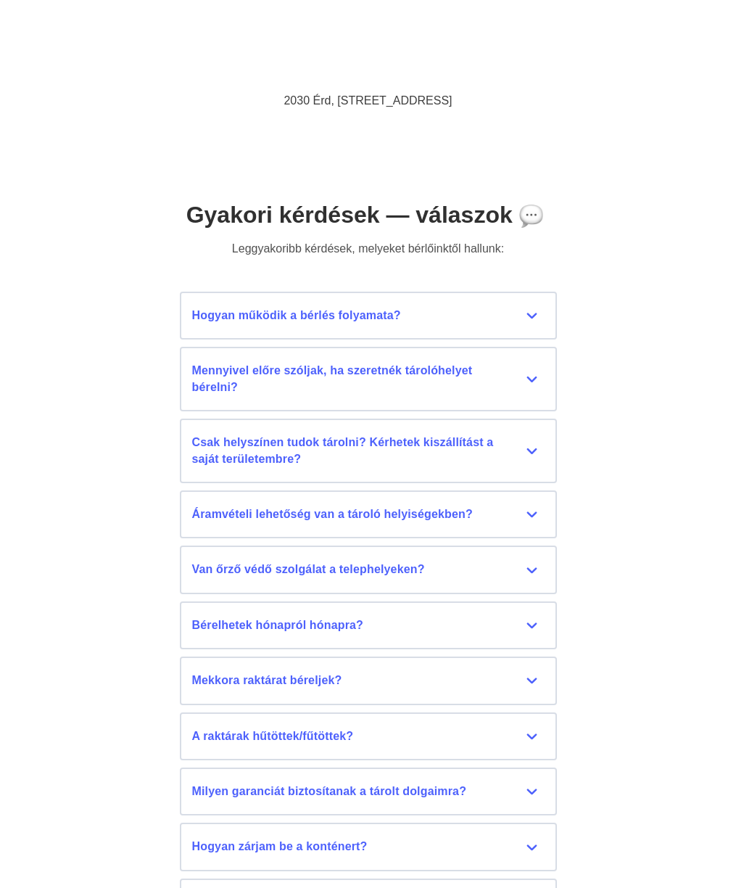
scroll to position [6454, 0]
click at [539, 306] on div "Hogyan működik a bérlés folyamata?" at bounding box center [368, 314] width 352 height 16
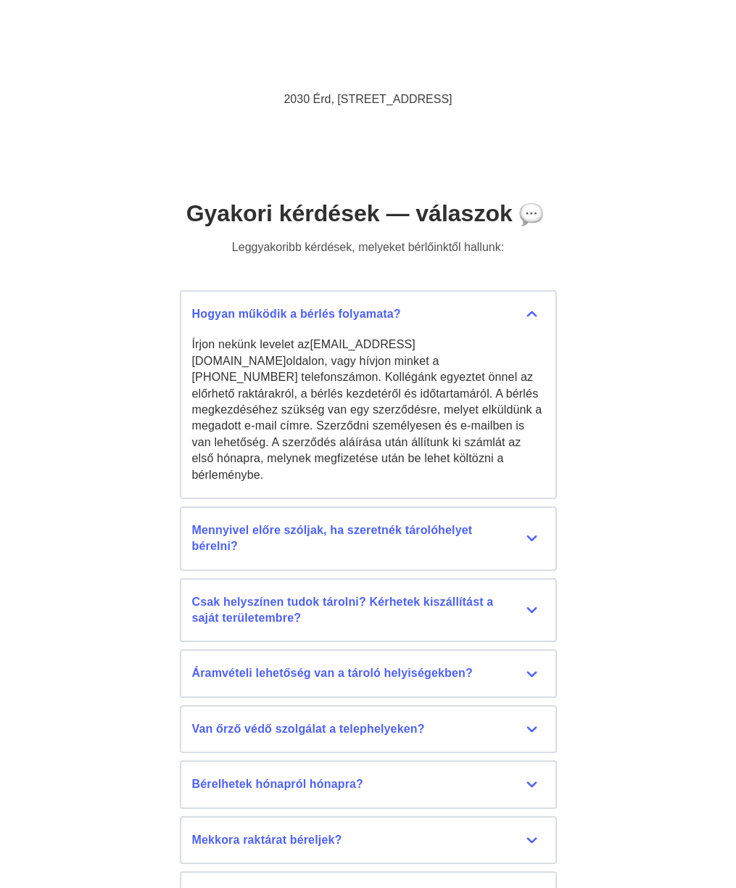
click at [604, 289] on div "Gyakori kérdések — válaszok Leggyakoribb kérdések, melyeket bérlőinktől hallunk…" at bounding box center [368, 684] width 736 height 1096
click at [540, 522] on div "Mennyivel előre szóljak, ha szeretnék tárolóhelyet bérelni?" at bounding box center [368, 538] width 352 height 33
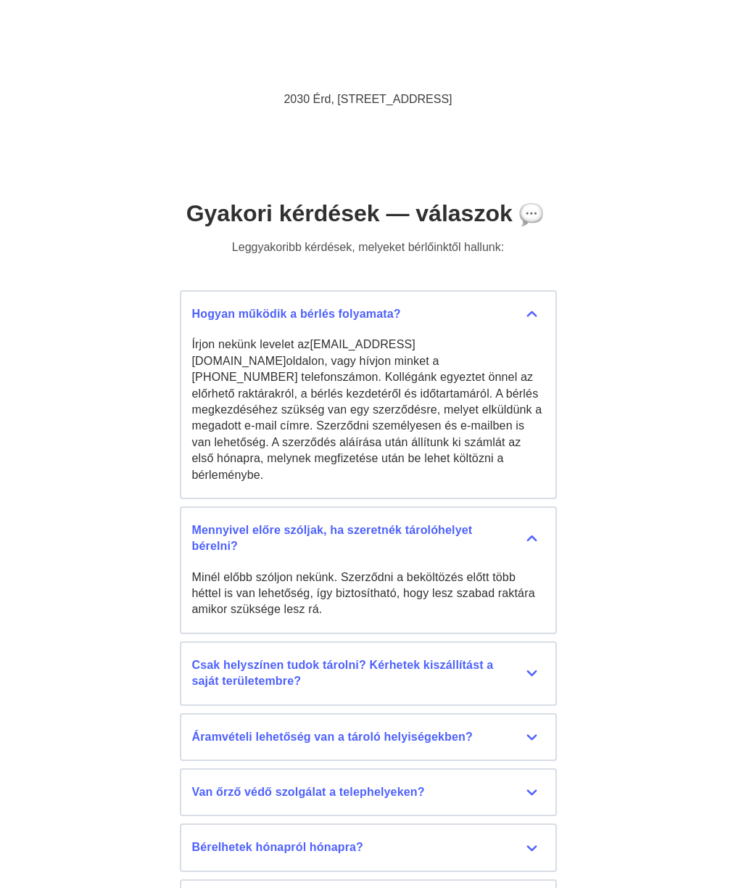
click at [542, 657] on div "Csak helyszínen tudok tárolni? Kérhetek kiszállítást a saját területembre?" at bounding box center [368, 673] width 352 height 33
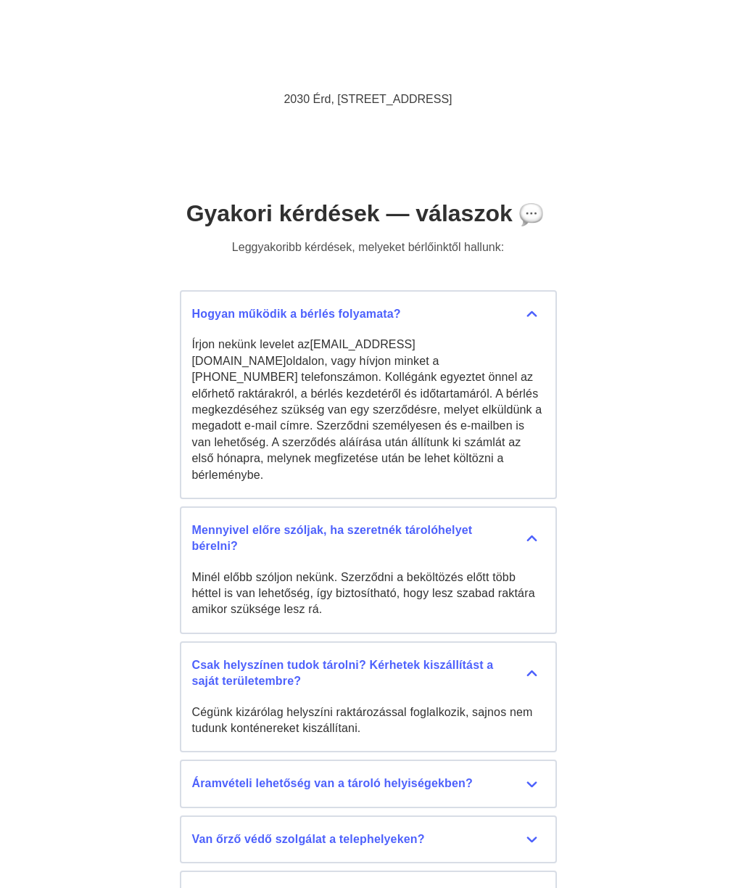
click at [604, 536] on div "Gyakori kérdések — válaszok Leggyakoribb kérdések, melyeket bérlőinktől hallunk…" at bounding box center [368, 739] width 736 height 1206
click at [537, 729] on button "Áramvételi lehetőség van a tároló helyiségekben? Jelenleg áramvételi lehetőség …" at bounding box center [368, 783] width 377 height 48
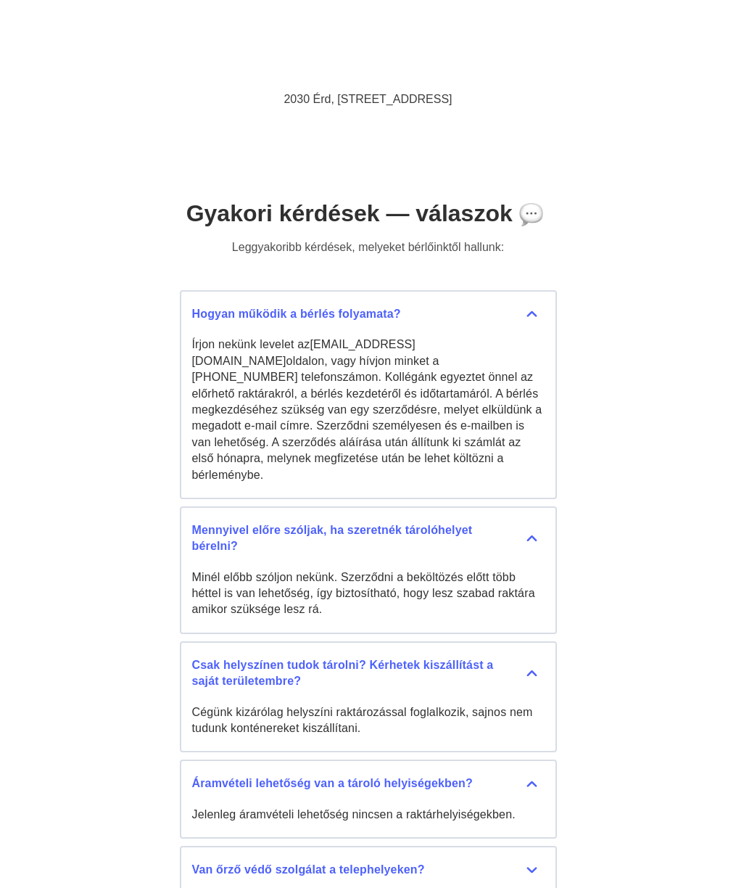
click at [544, 729] on div "Van őrző védő szolgálat a telephelyeken?" at bounding box center [368, 870] width 352 height 16
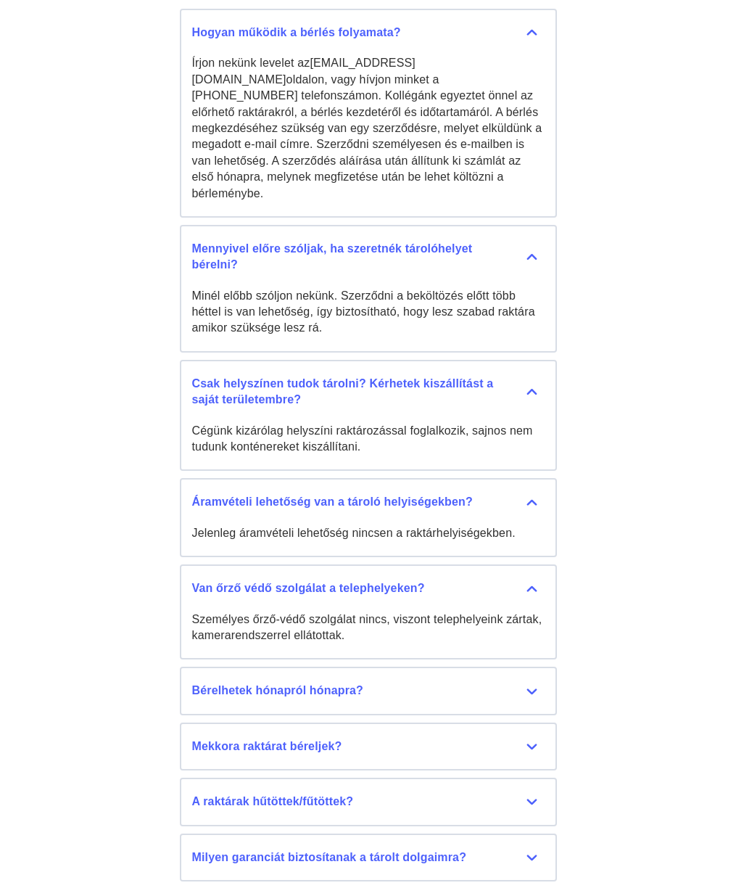
scroll to position [6735, 0]
click at [540, 682] on div "Bérelhetek hónapról hónapra?" at bounding box center [368, 690] width 352 height 16
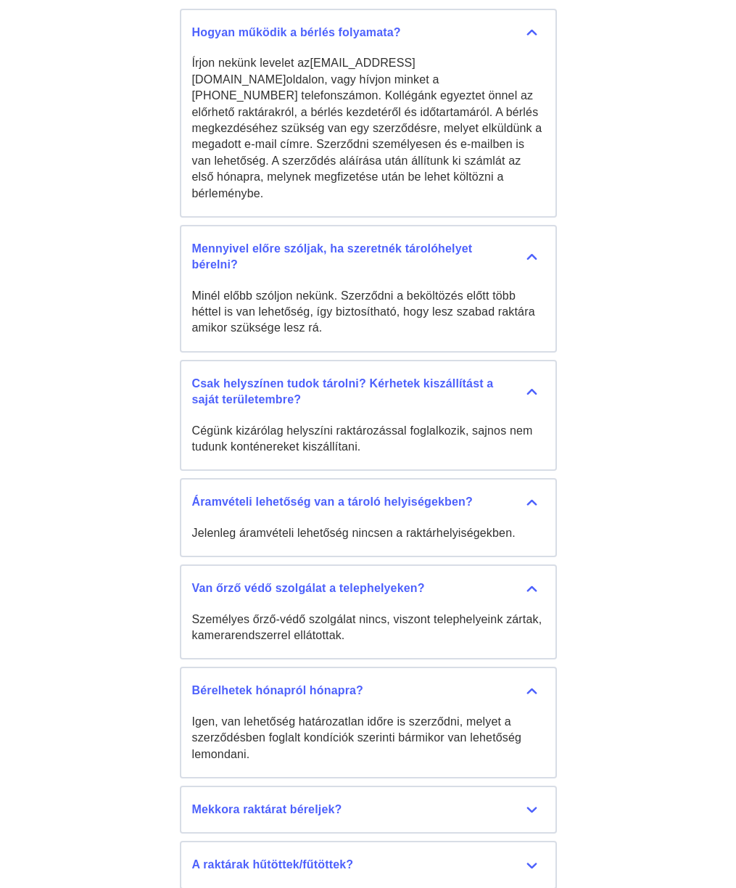
click at [542, 682] on div "Bérelhetek hónapról hónapra?" at bounding box center [368, 690] width 352 height 16
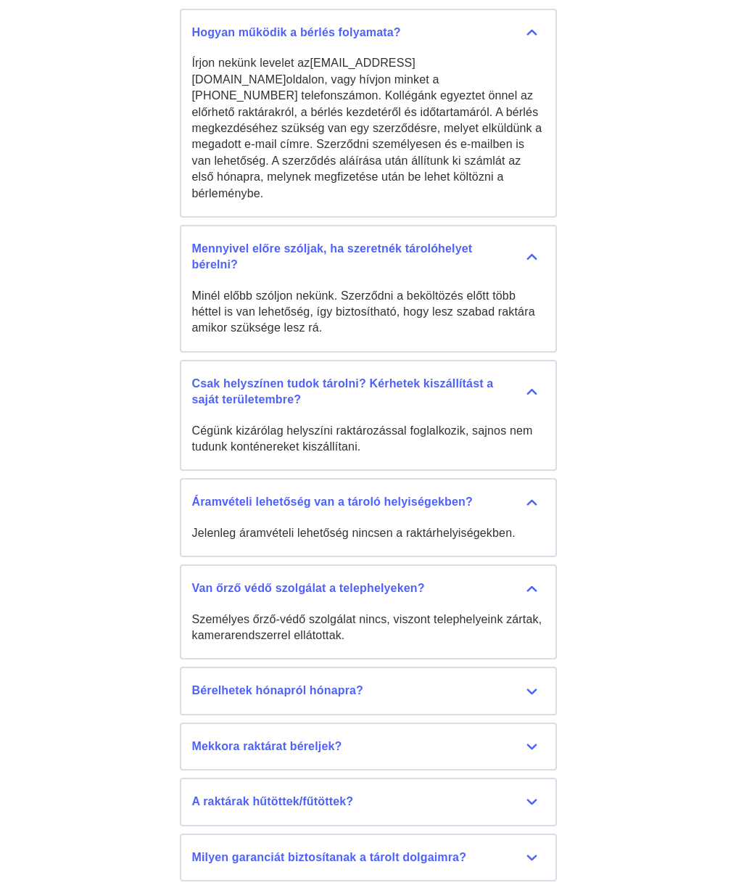
click at [537, 722] on button "Mekkora raktárat béreljek? 6 méteres M raktárkonténereink elegendőek egy 2-3 sz…" at bounding box center [368, 746] width 377 height 48
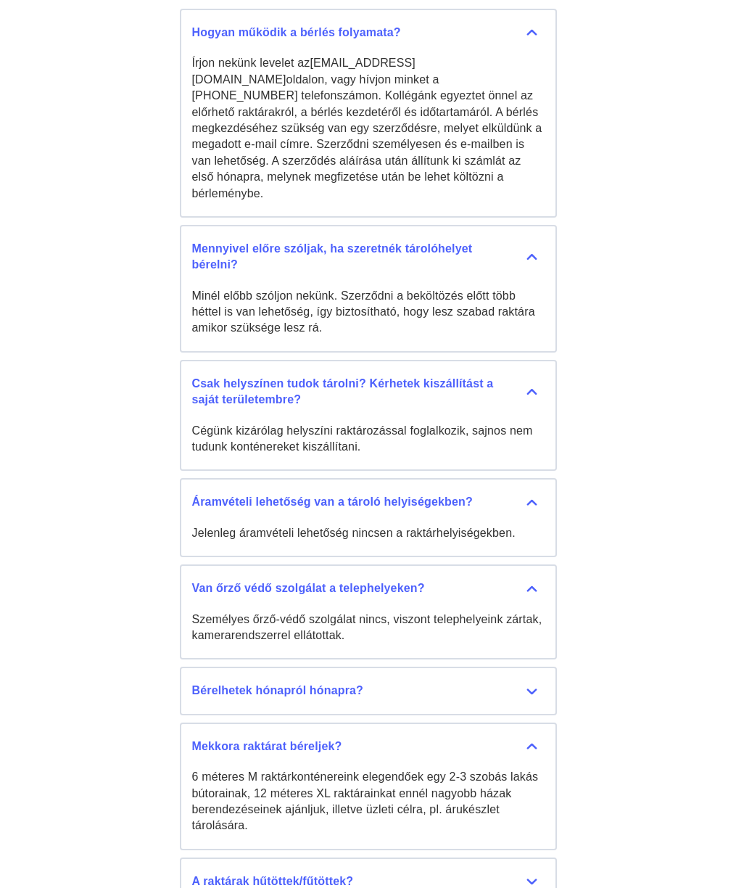
click at [537, 729] on div "Mekkora raktárat béreljek?" at bounding box center [368, 746] width 352 height 16
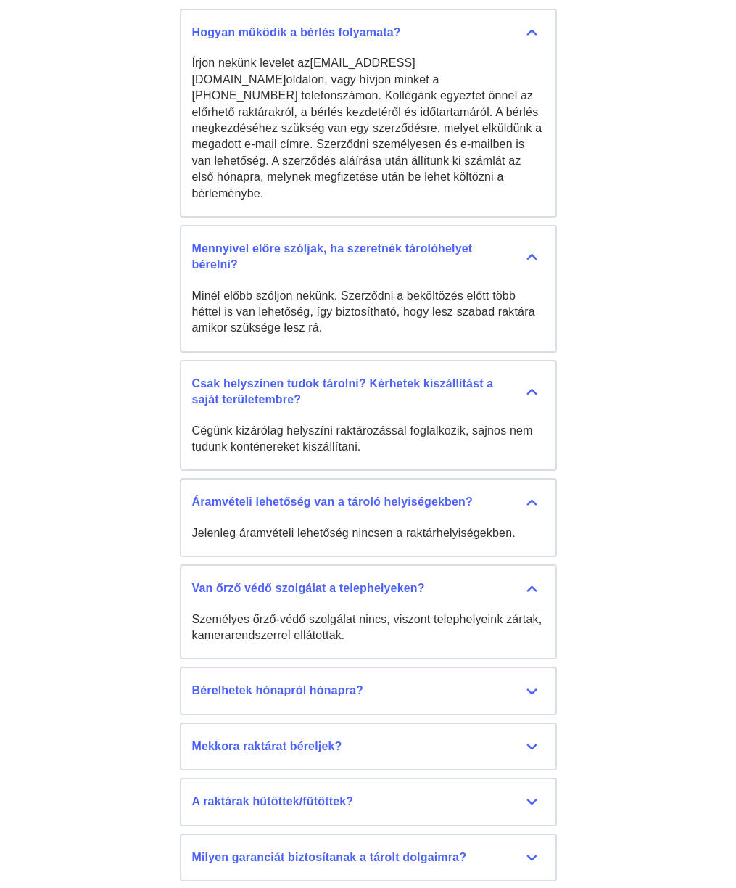
click at [544, 729] on div "A raktárak hűtöttek/fűtöttek?" at bounding box center [368, 801] width 352 height 16
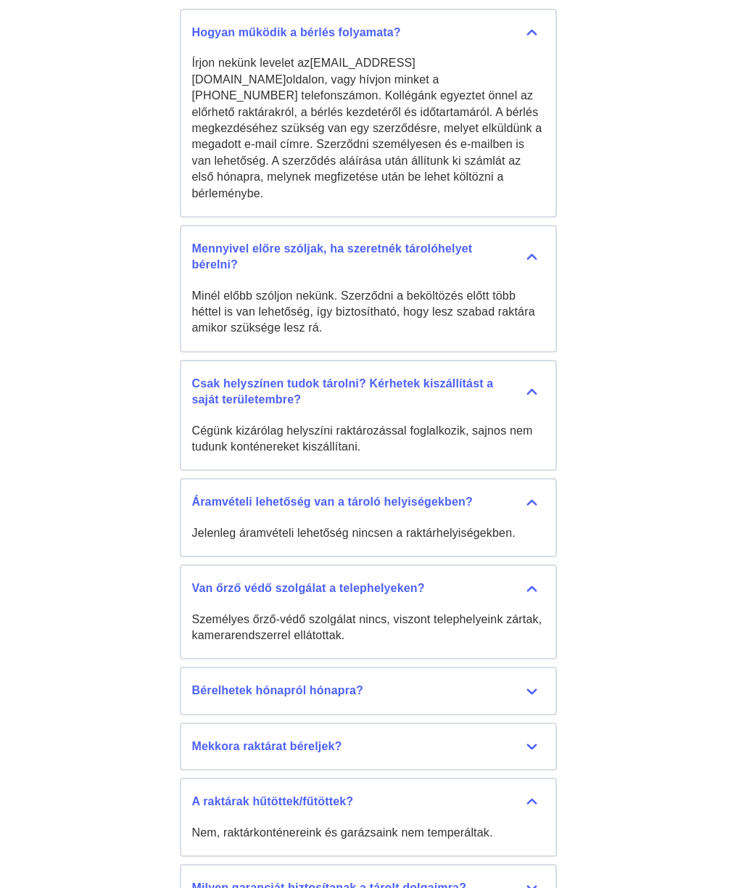
click at [547, 729] on button "A raktárak hűtöttek/fűtöttek? Nem, raktárkonténereink és garázsaink nem temperá…" at bounding box center [368, 816] width 377 height 79
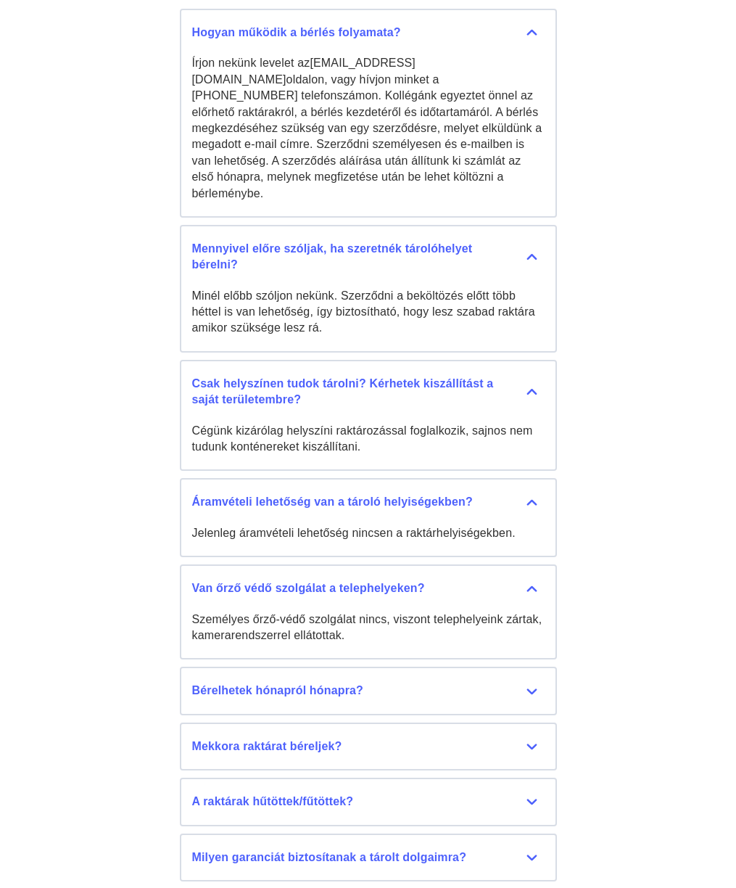
click at [542, 729] on div "Milyen garanciát biztosítanak a tárolt dolgaimra?" at bounding box center [368, 857] width 352 height 16
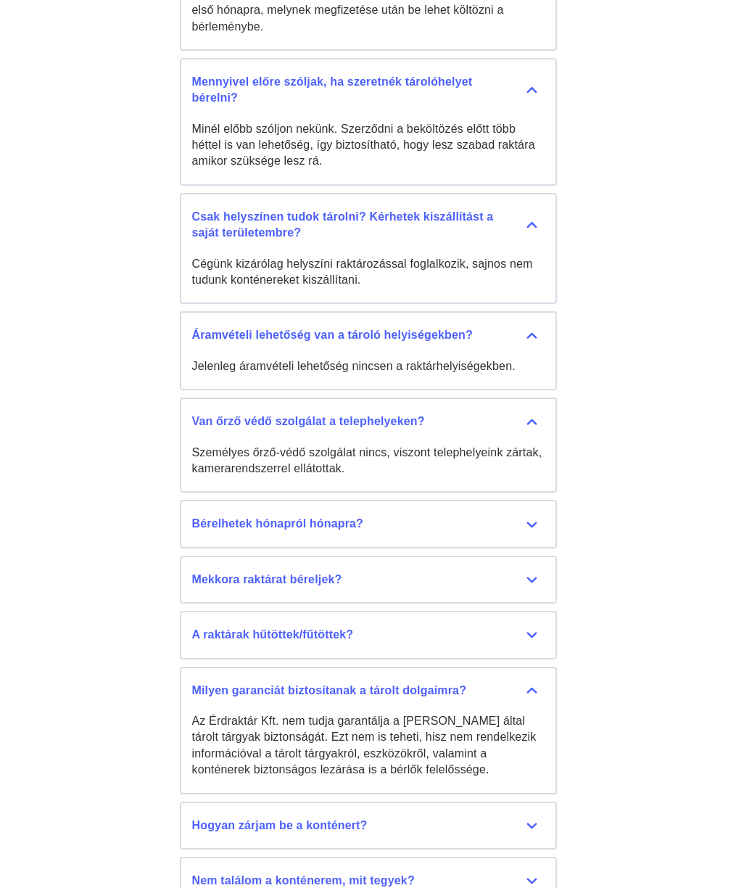
scroll to position [6902, 0]
click at [542, 682] on div "Milyen garanciát biztosítanak a tárolt dolgaimra?" at bounding box center [368, 690] width 352 height 16
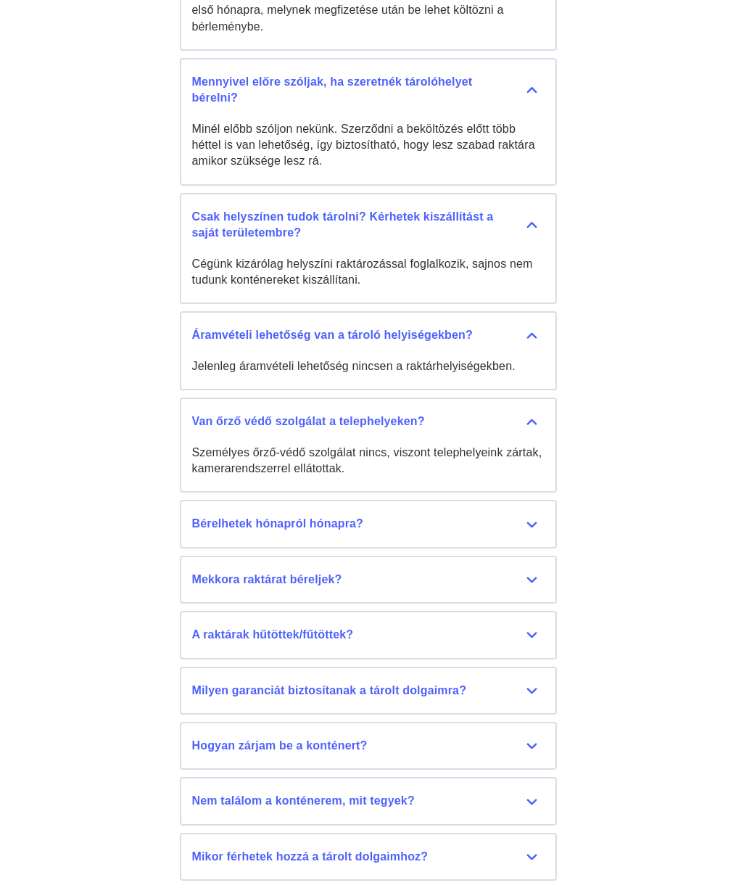
click at [540, 729] on div "Hogyan zárjam be a konténert?" at bounding box center [368, 745] width 352 height 16
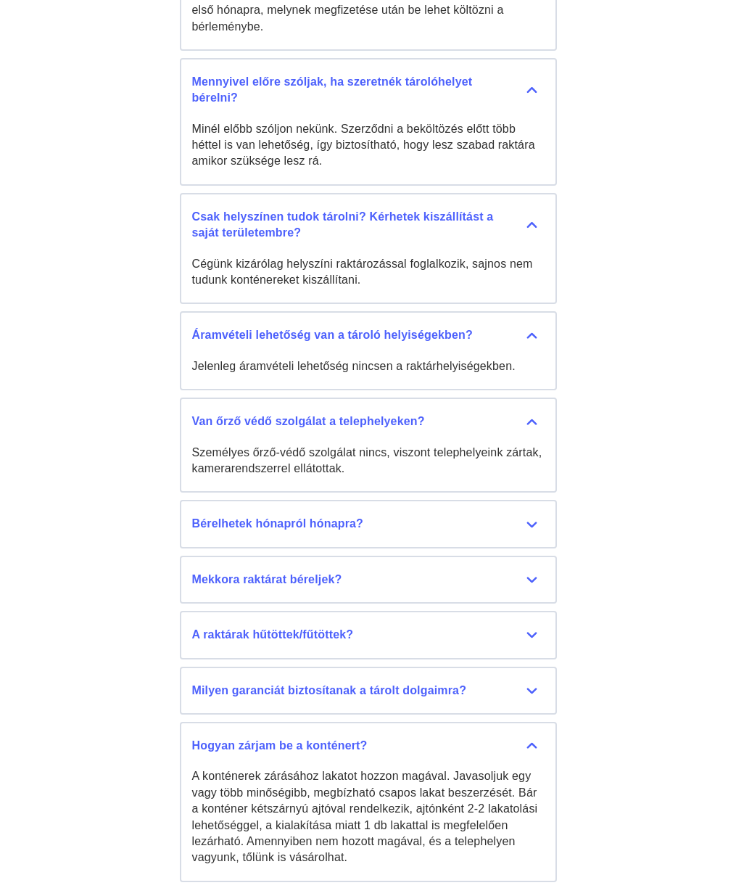
click at [546, 722] on button "Hogyan zárjam be a konténert? A konténerek zárásához lakatot hozzon magával. Ja…" at bounding box center [368, 802] width 377 height 160
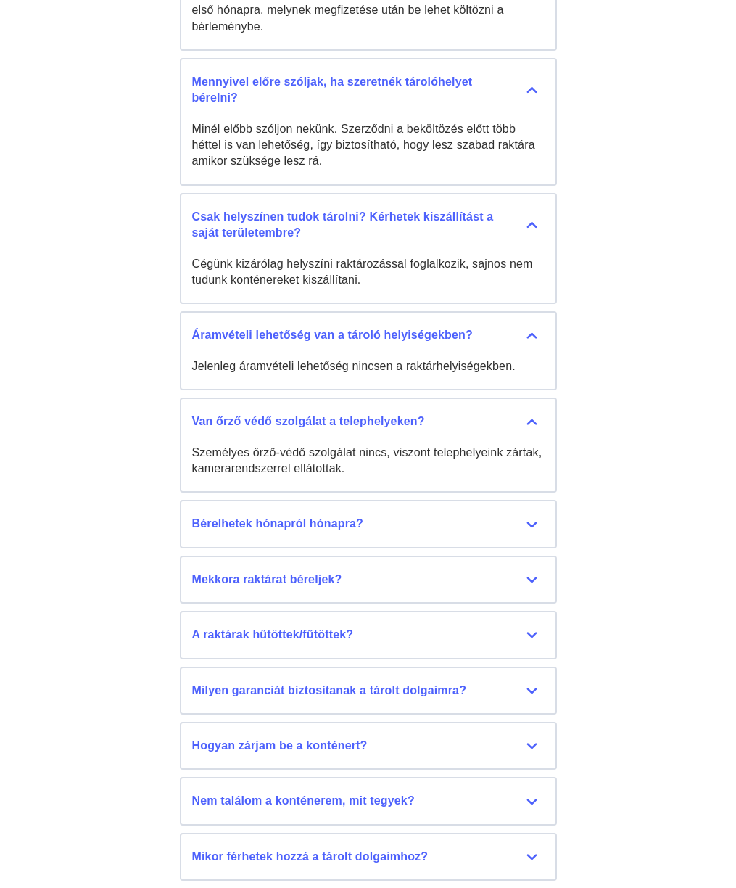
click at [545, 729] on button "Nem találom a konténerem, mit tegyek? Szerződéskor mindig küldünk egy informáci…" at bounding box center [368, 801] width 377 height 48
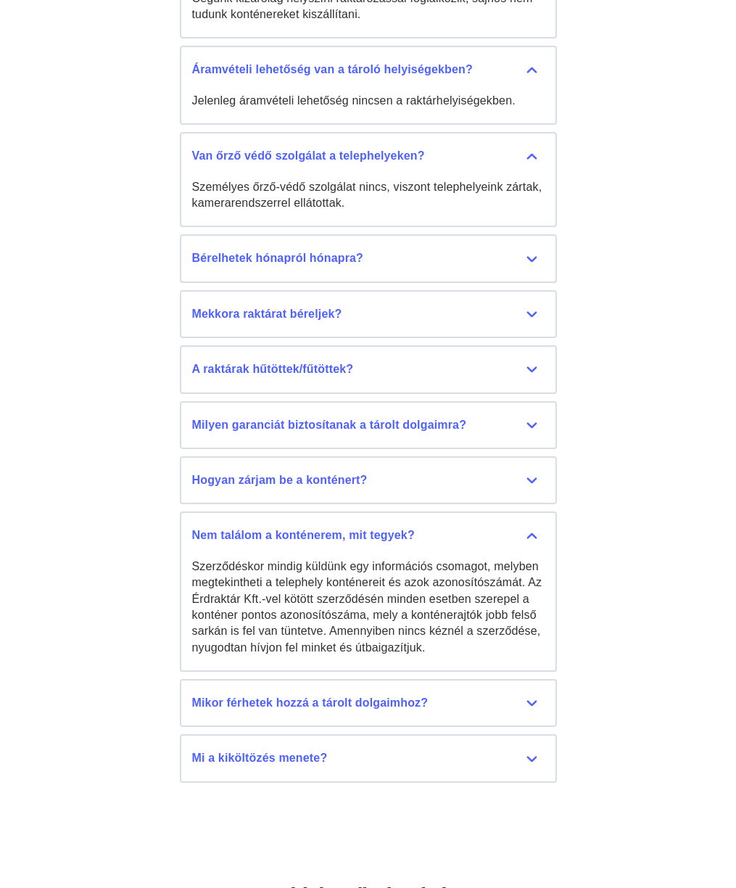
scroll to position [7176, 0]
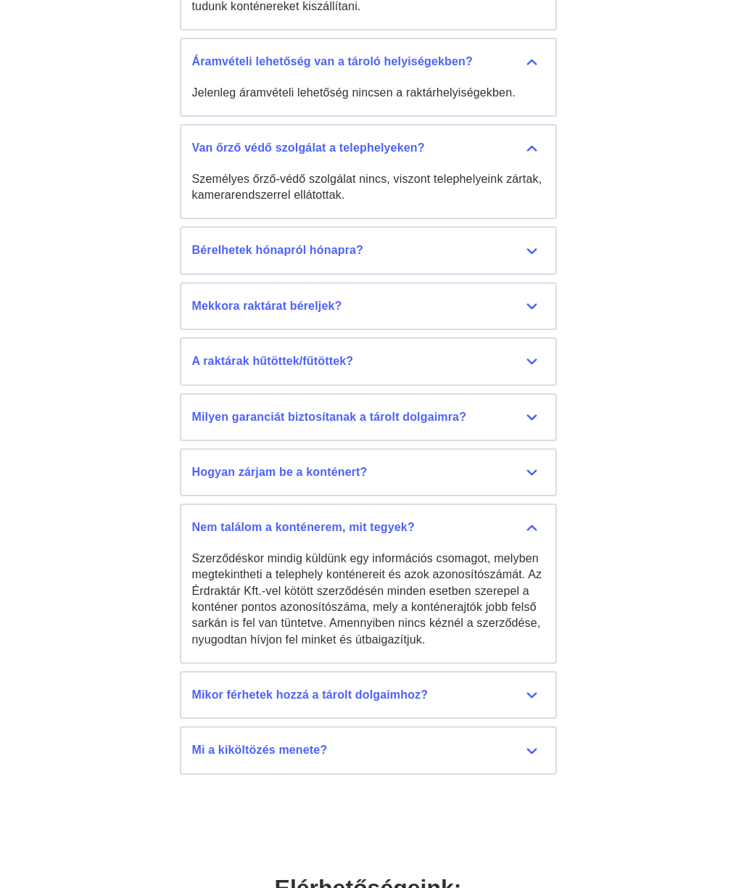
click at [543, 687] on div "Mikor férhetek hozzá a tárolt dolgaimhoz?" at bounding box center [368, 695] width 352 height 16
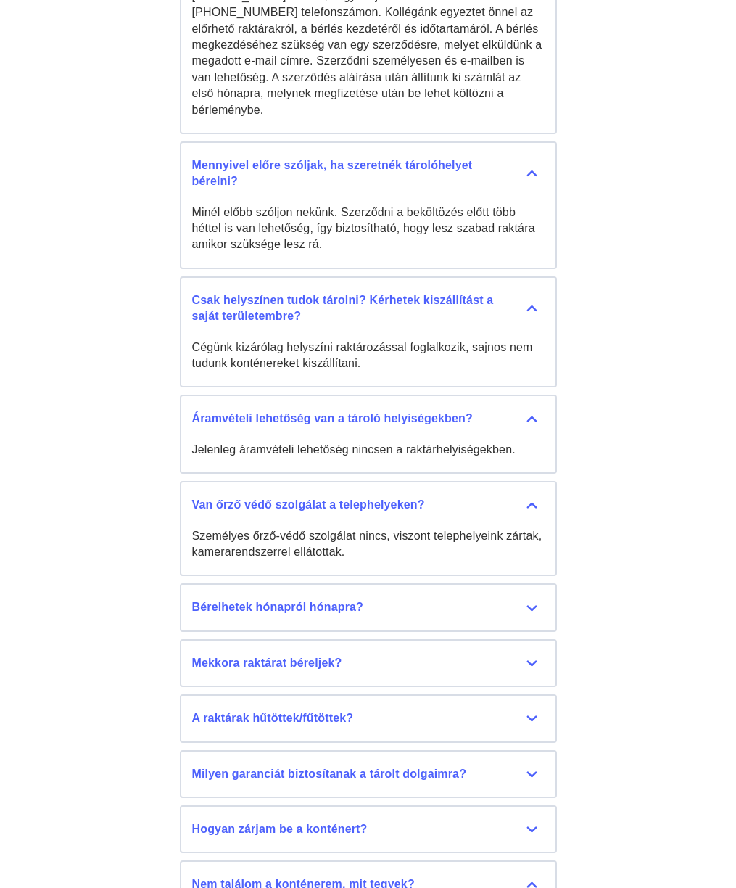
scroll to position [6819, 0]
click at [537, 639] on button "Mekkora raktárat béreljek? 6 méteres M raktárkonténereink elegendőek egy 2-3 sz…" at bounding box center [368, 663] width 377 height 48
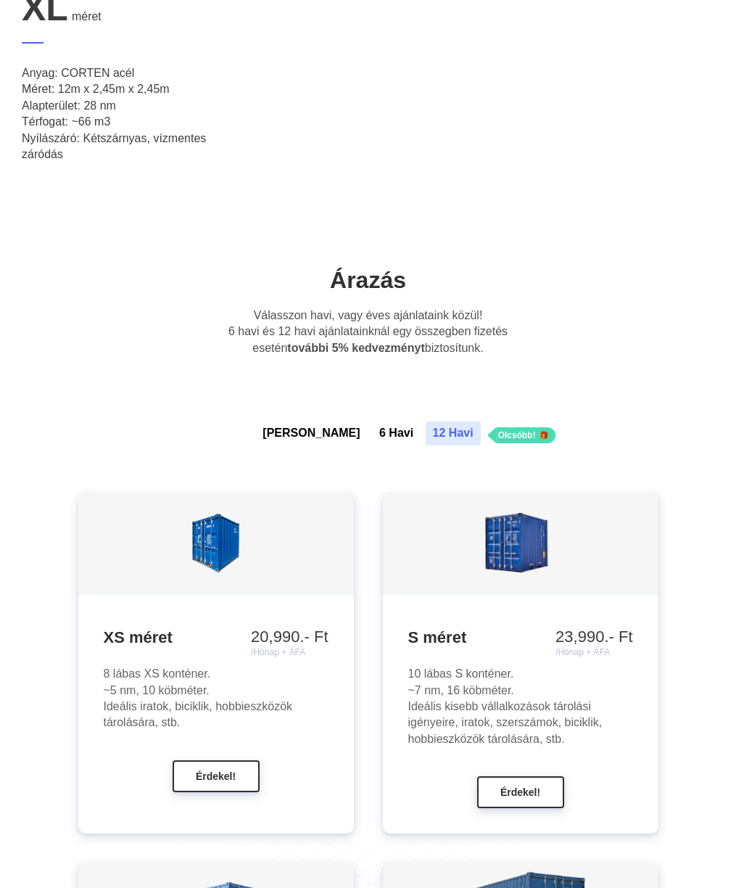
scroll to position [1125, 0]
click at [513, 729] on span "Érdekel!" at bounding box center [520, 792] width 40 height 12
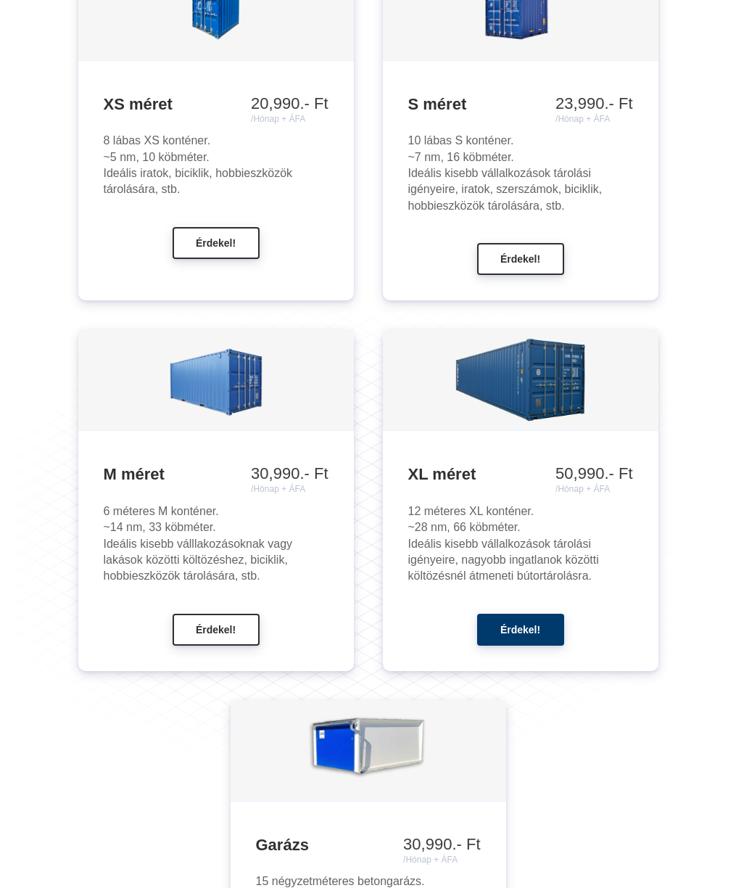
scroll to position [1656, 0]
